Goal: Task Accomplishment & Management: Manage account settings

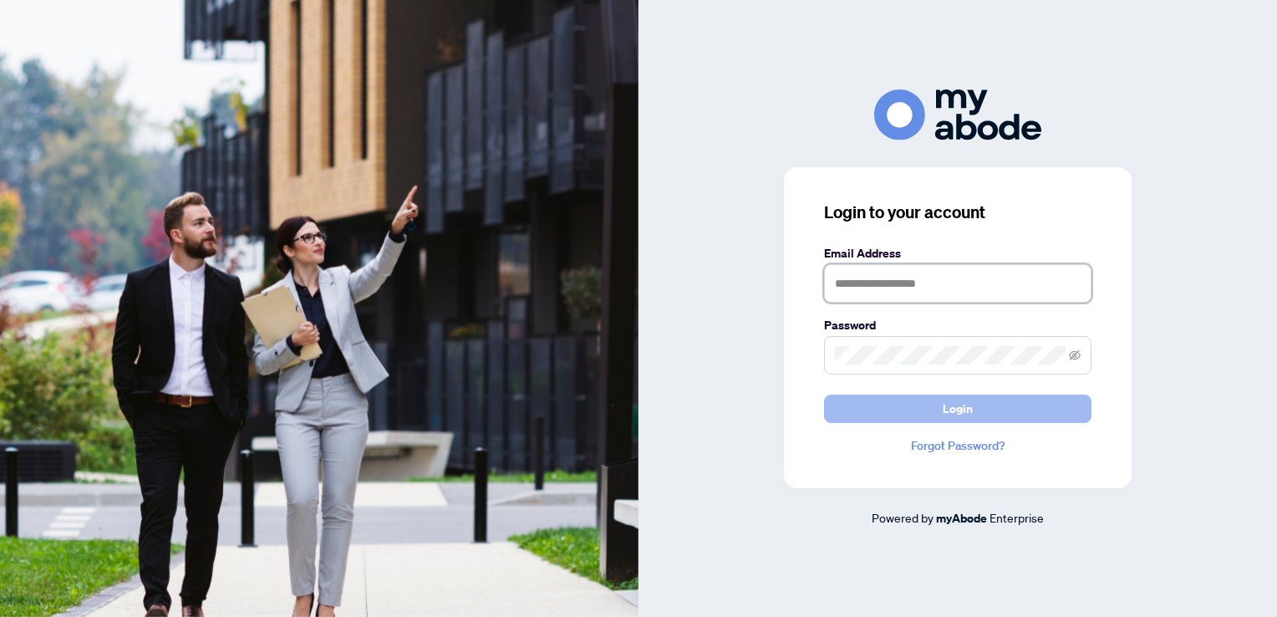
type input "**********"
click at [953, 413] on span "Login" at bounding box center [958, 408] width 30 height 27
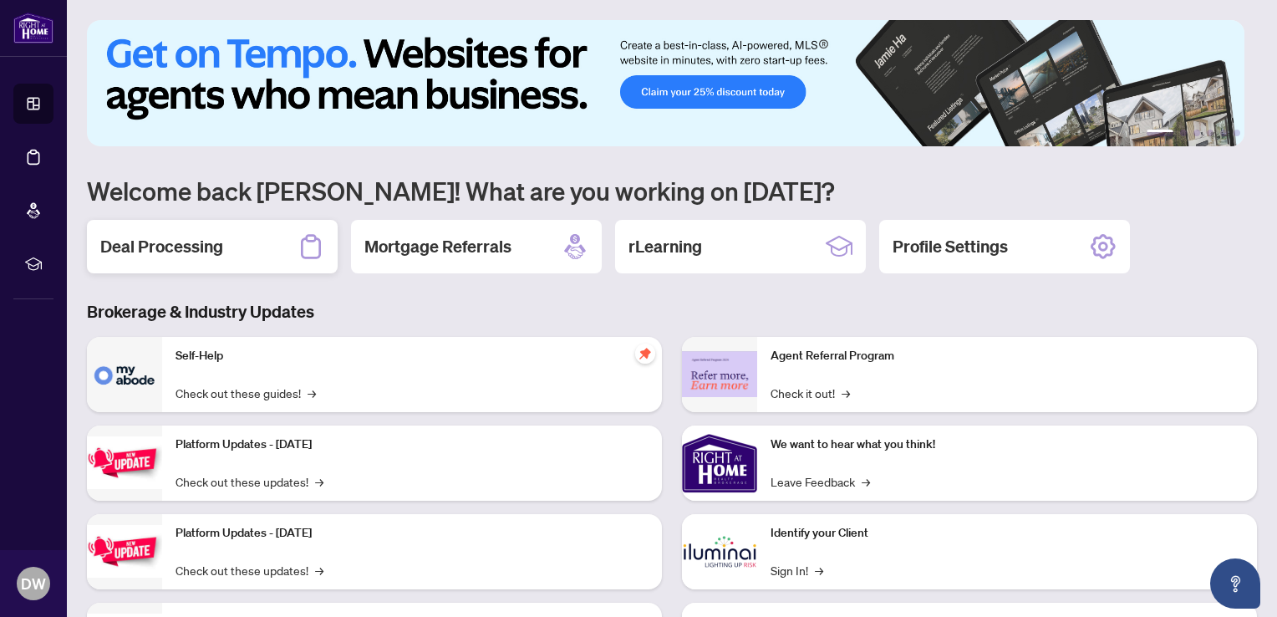
click at [252, 246] on div "Deal Processing" at bounding box center [212, 246] width 251 height 53
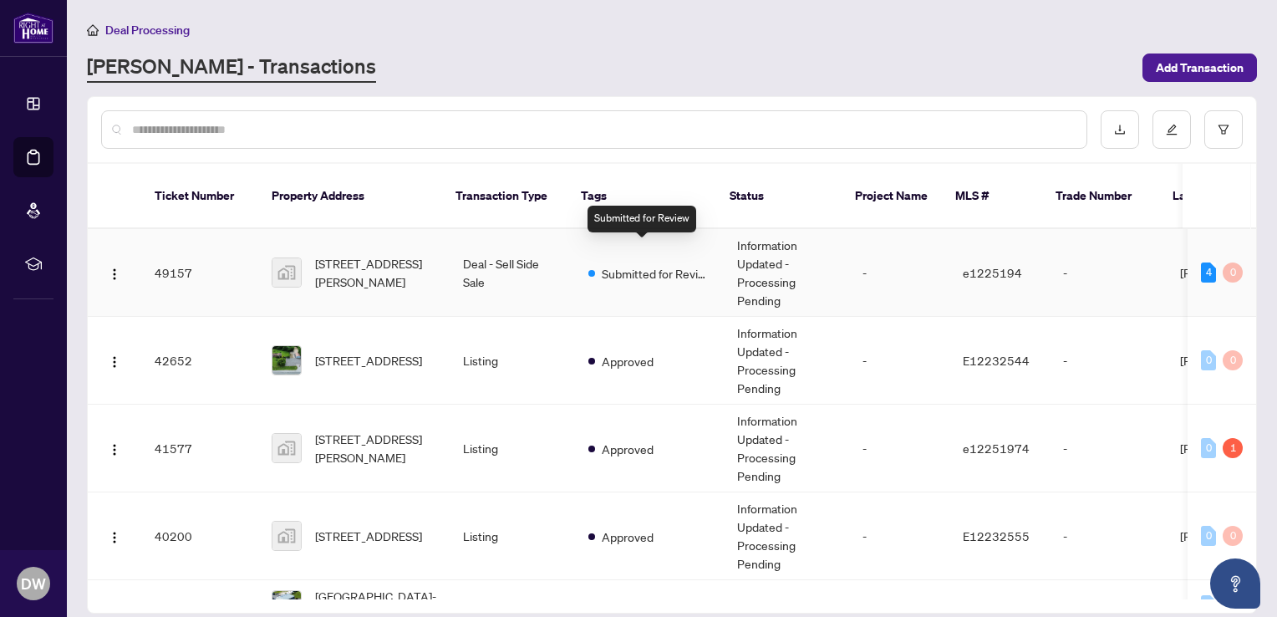
click at [625, 264] on span "Submitted for Review" at bounding box center [656, 273] width 109 height 18
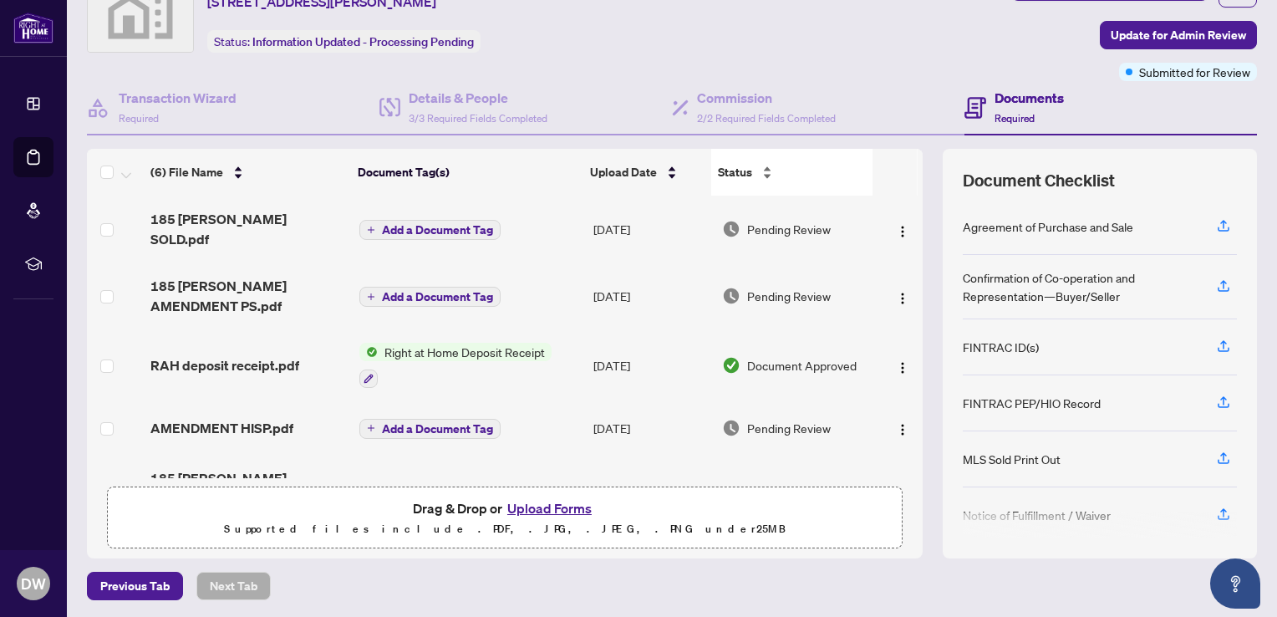
click at [755, 163] on div "Status" at bounding box center [791, 172] width 147 height 18
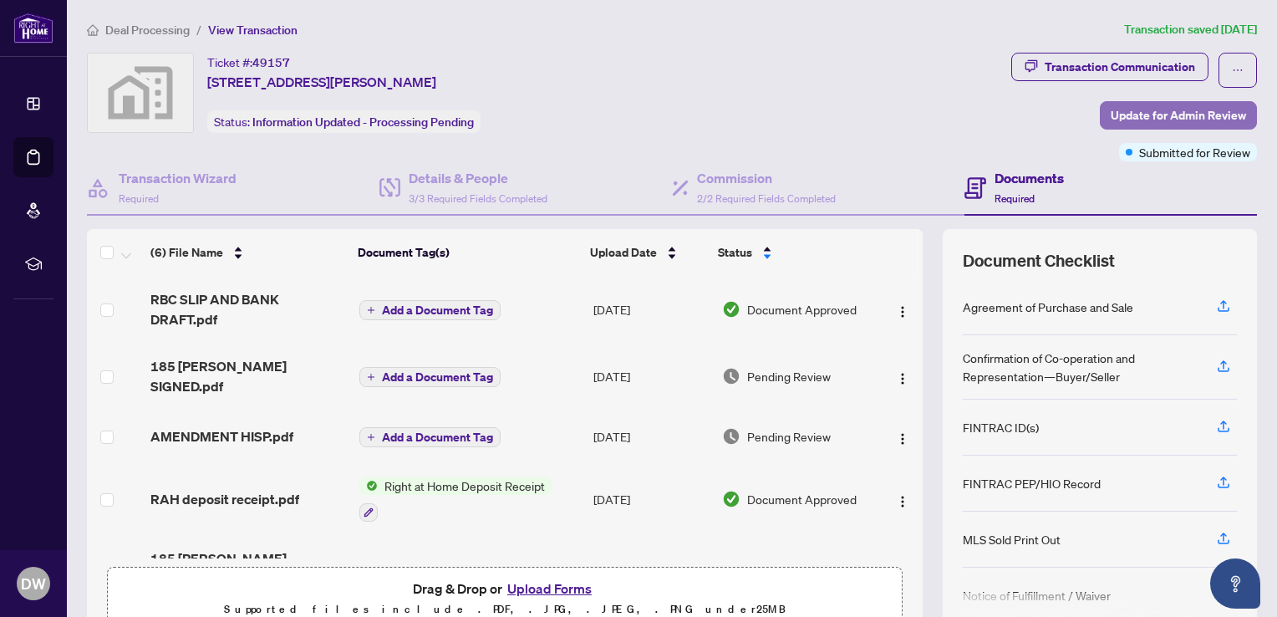
click at [1174, 117] on span "Update for Admin Review" at bounding box center [1178, 115] width 135 height 27
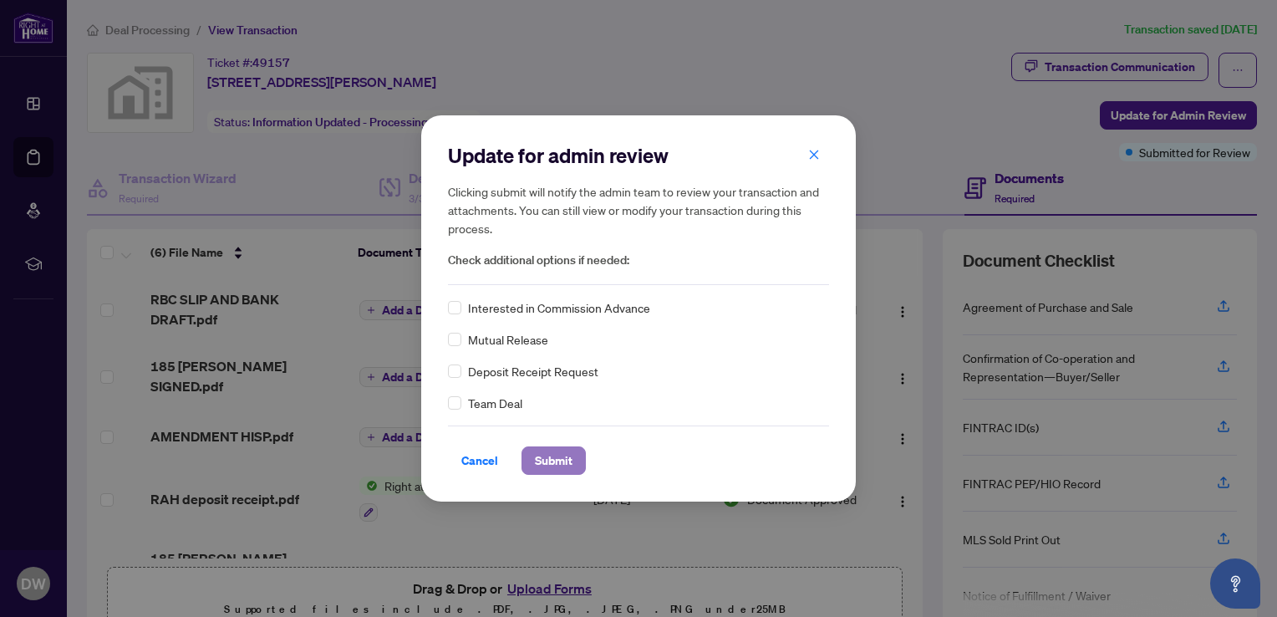
click at [547, 461] on span "Submit" at bounding box center [554, 460] width 38 height 27
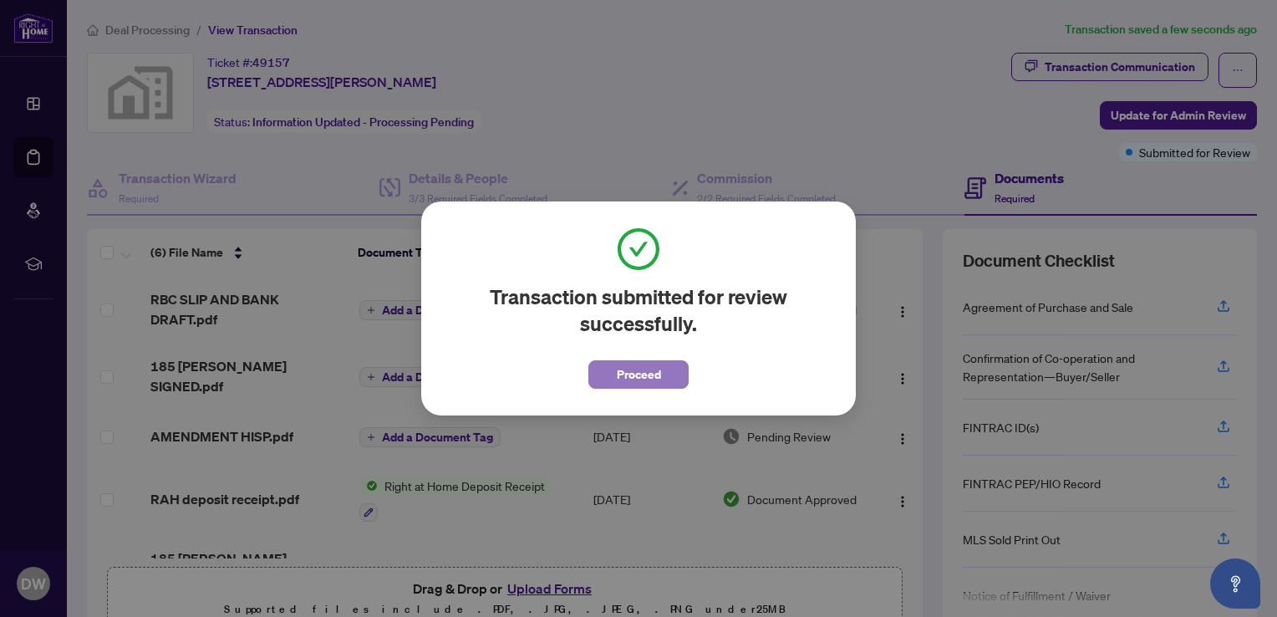
click at [638, 376] on span "Proceed" at bounding box center [639, 374] width 44 height 27
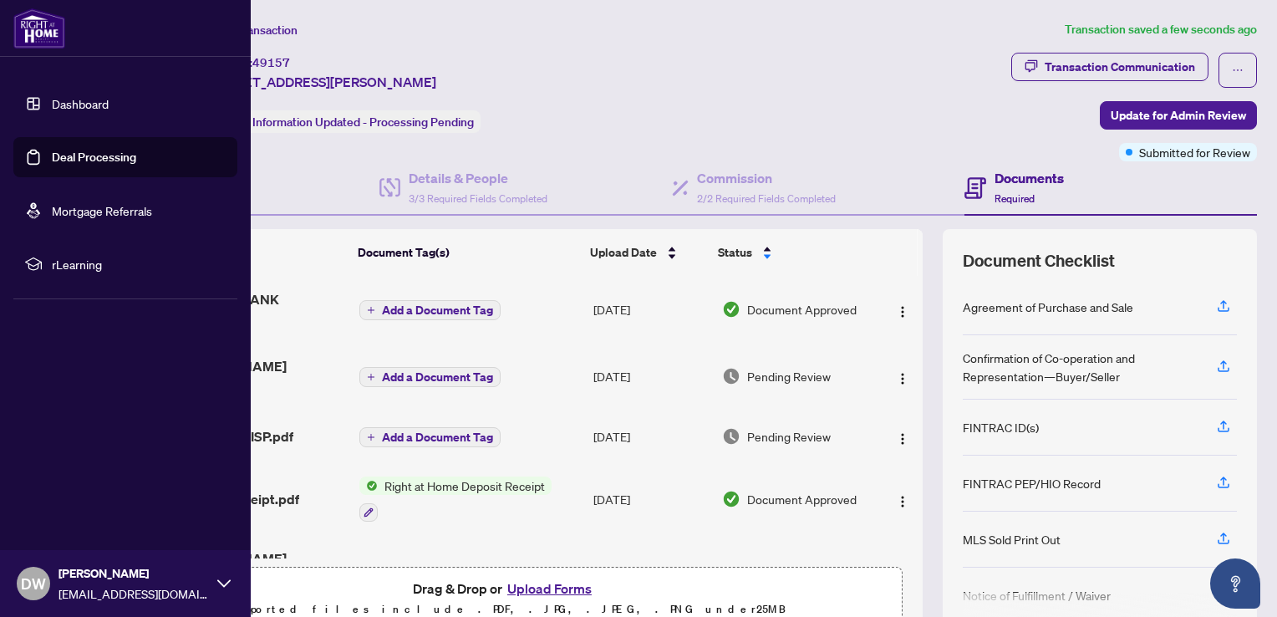
click at [230, 584] on icon at bounding box center [223, 583] width 13 height 13
click at [67, 482] on span "Logout" at bounding box center [67, 483] width 38 height 27
